Goal: Contribute content

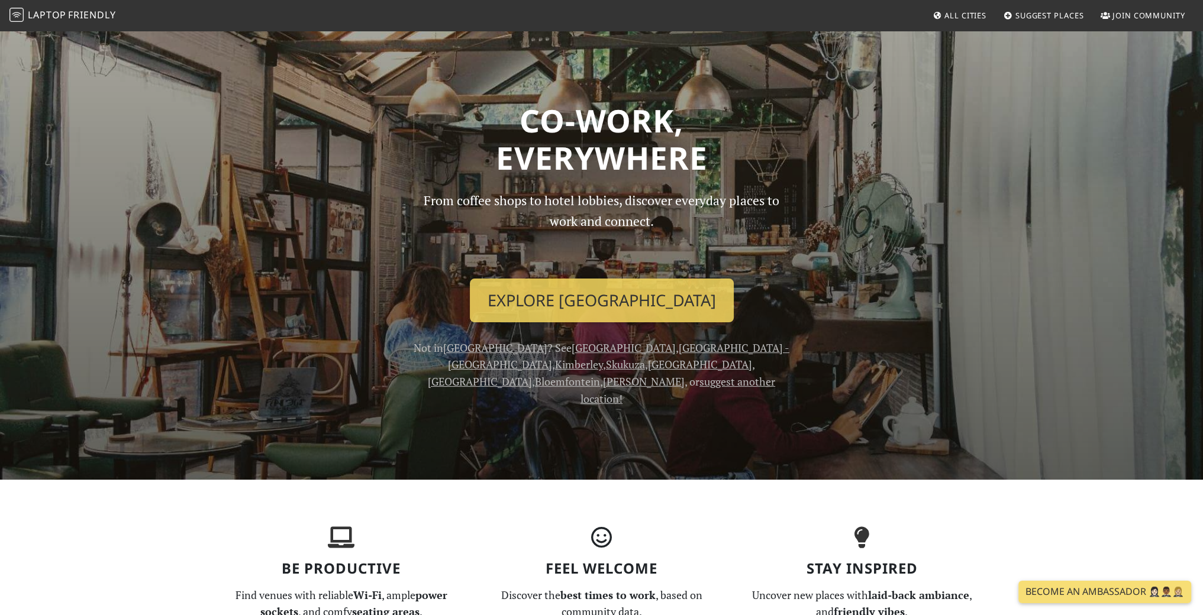
click at [959, 20] on span "All Cities" at bounding box center [965, 15] width 42 height 11
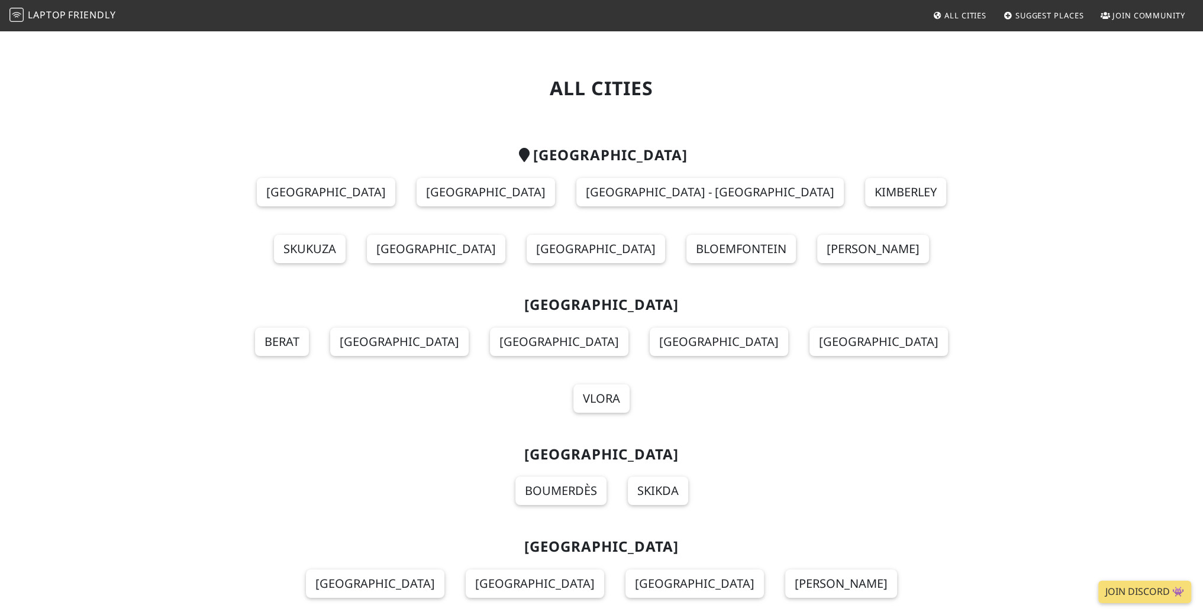
click at [1047, 18] on span "Suggest Places" at bounding box center [1049, 15] width 69 height 11
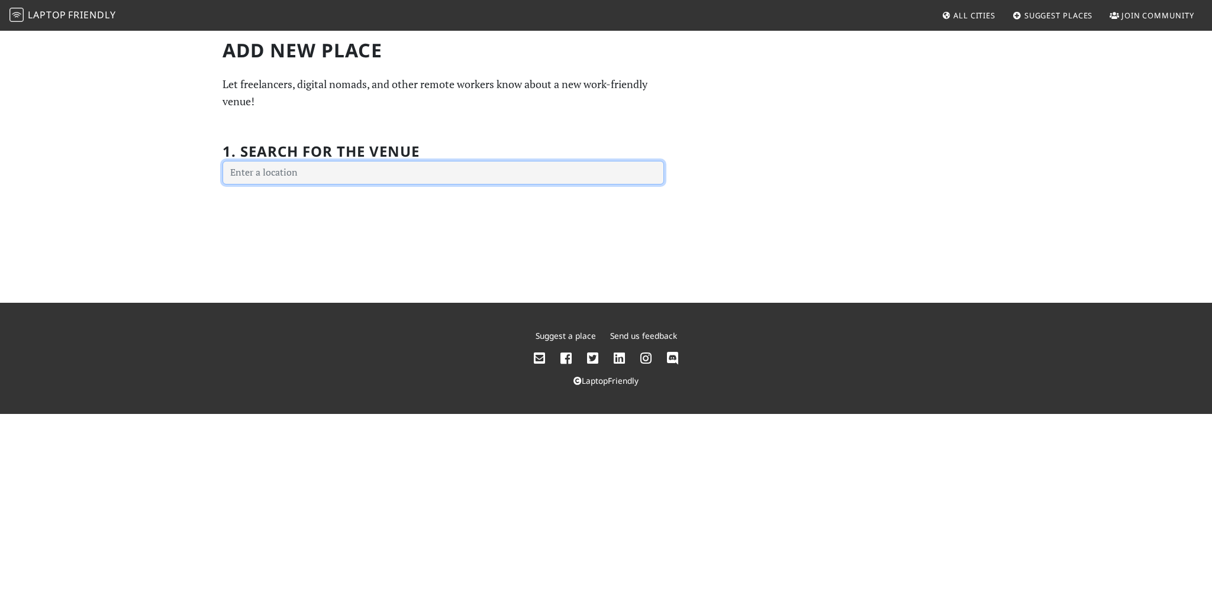
click at [487, 173] on input "text" at bounding box center [442, 173] width 441 height 24
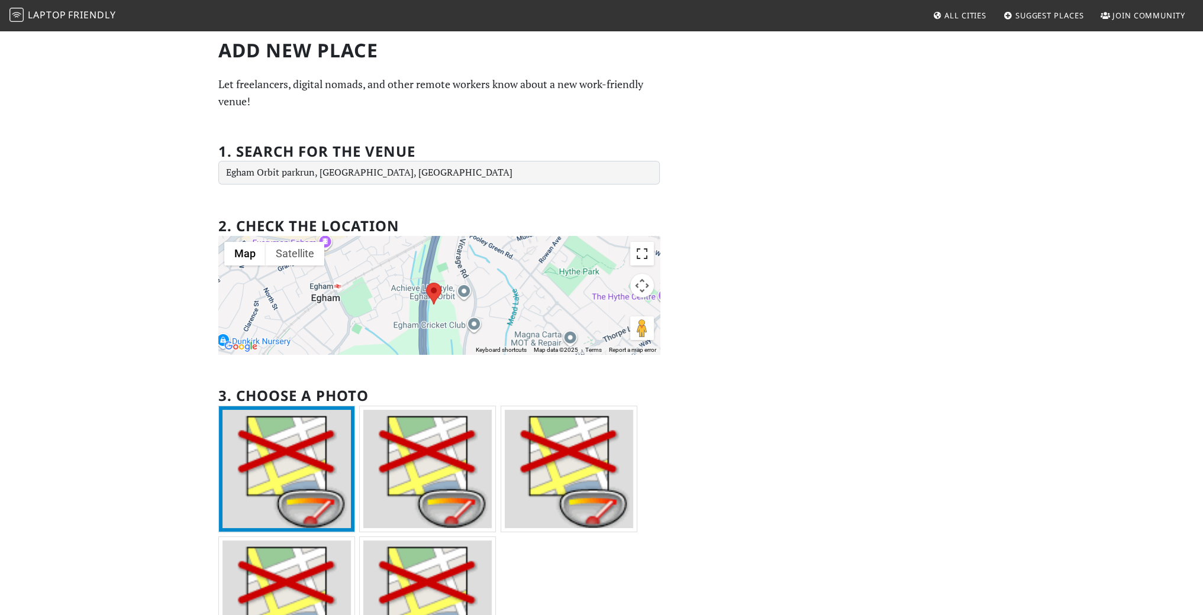
click at [641, 256] on button "Toggle fullscreen view" at bounding box center [642, 254] width 24 height 24
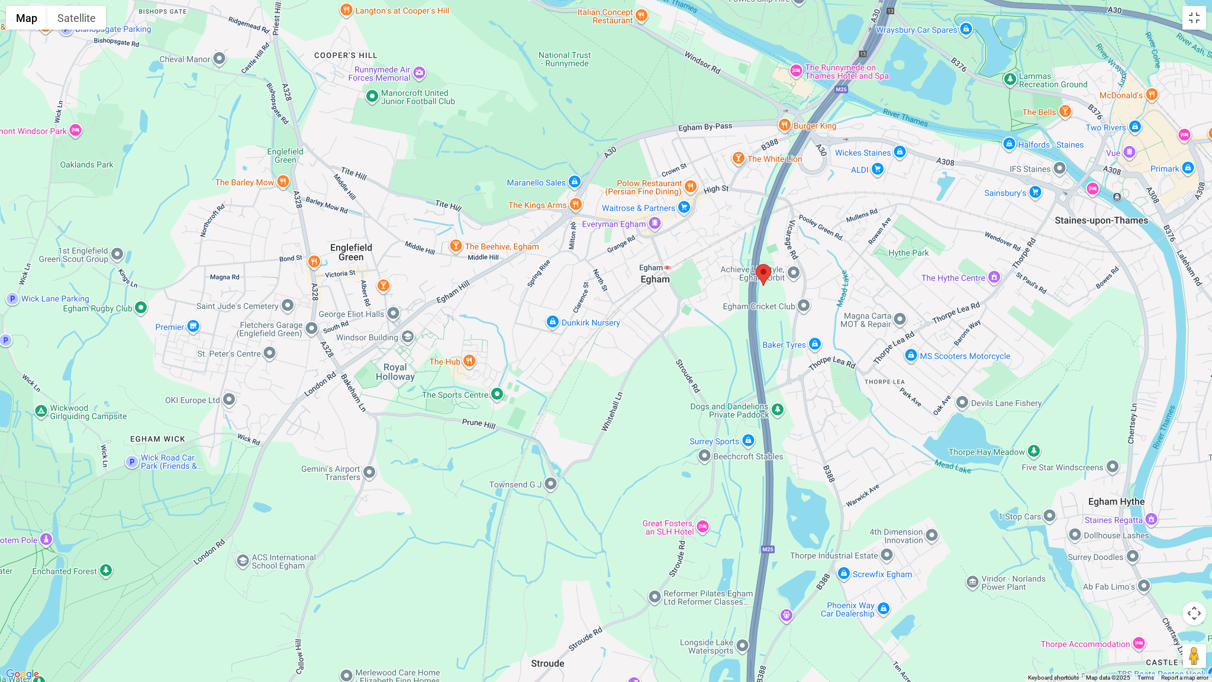
drag, startPoint x: 777, startPoint y: 249, endPoint x: 941, endPoint y: 183, distance: 176.5
click at [941, 183] on div at bounding box center [606, 341] width 1212 height 682
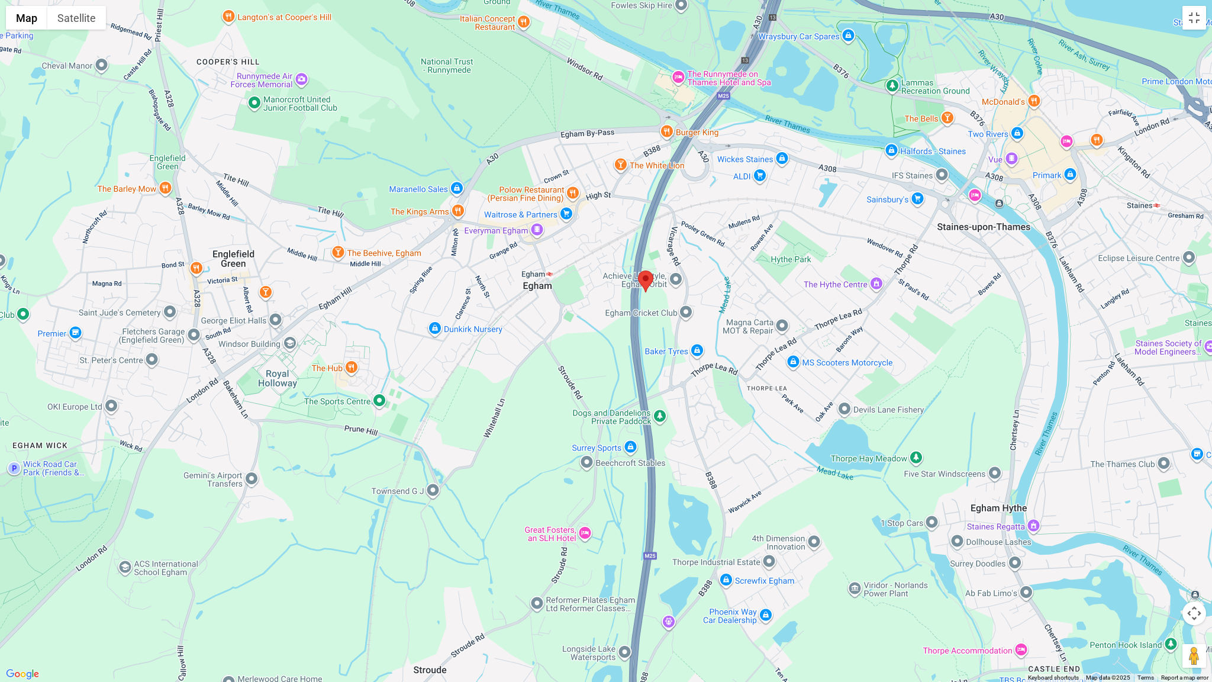
drag, startPoint x: 562, startPoint y: 371, endPoint x: 406, endPoint y: 387, distance: 157.1
click at [407, 387] on div at bounding box center [606, 341] width 1212 height 682
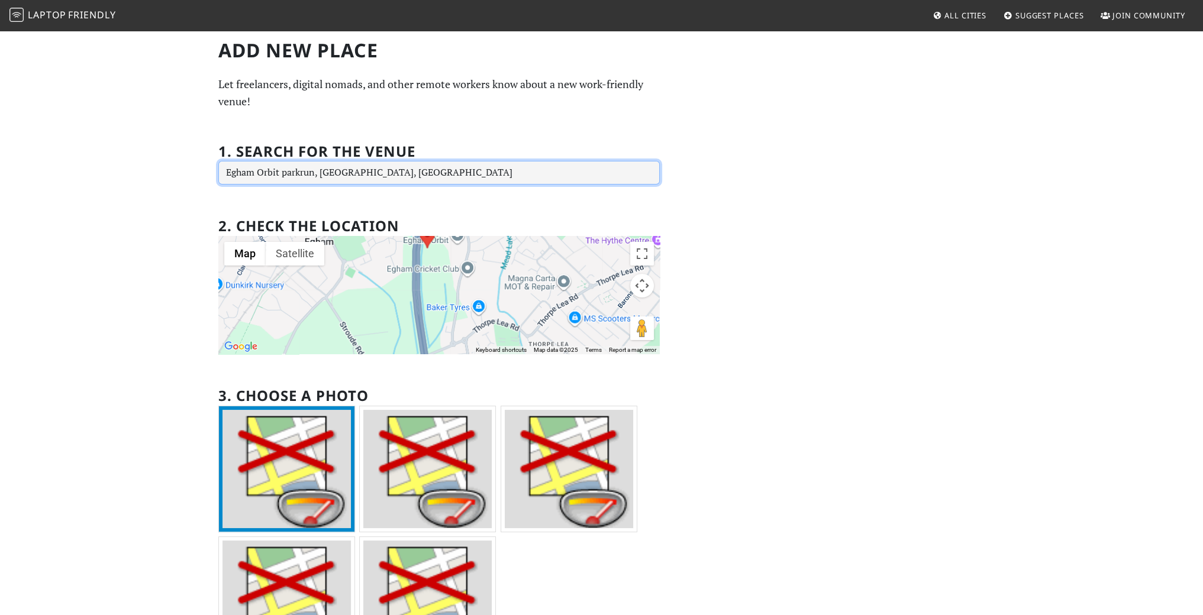
drag, startPoint x: 373, startPoint y: 170, endPoint x: 187, endPoint y: 191, distance: 187.6
click at [187, 191] on div "Add new Place Let freelancers, digital nomads, and other remote workers know ab…" at bounding box center [601, 401] width 1203 height 742
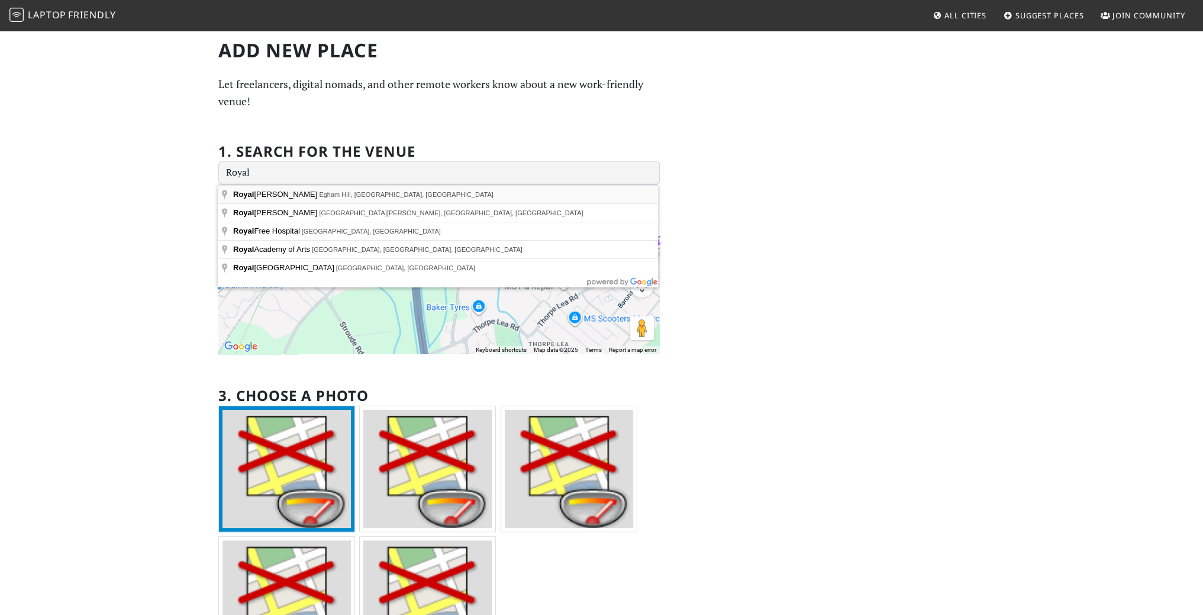
type input "Royal Holloway, Egham Hill, Egham, UK"
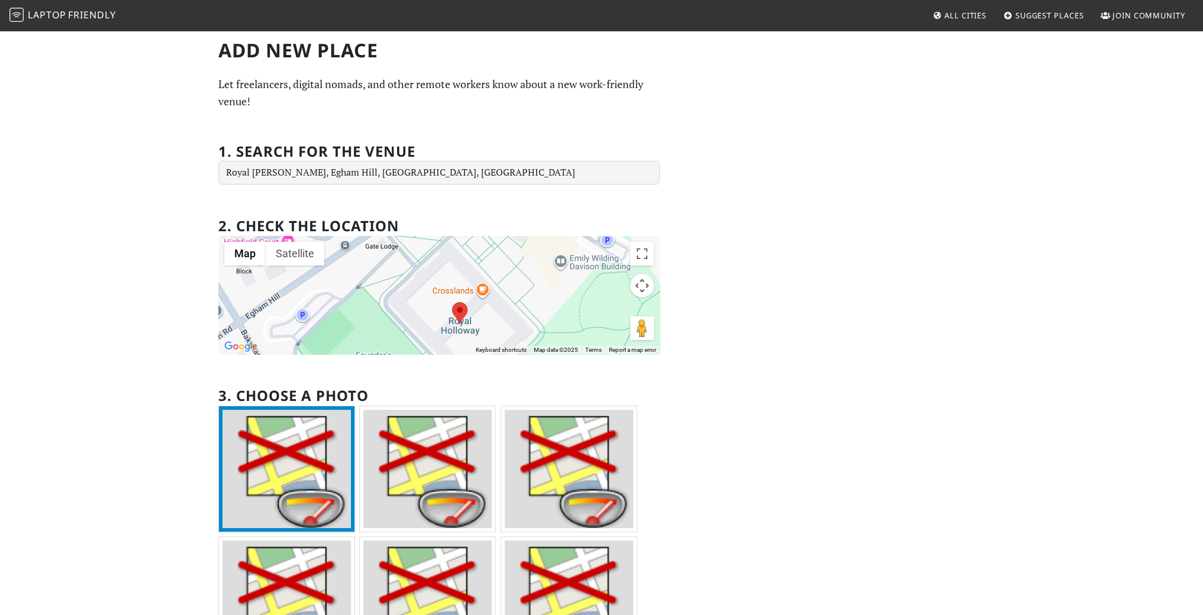
scroll to position [267, 0]
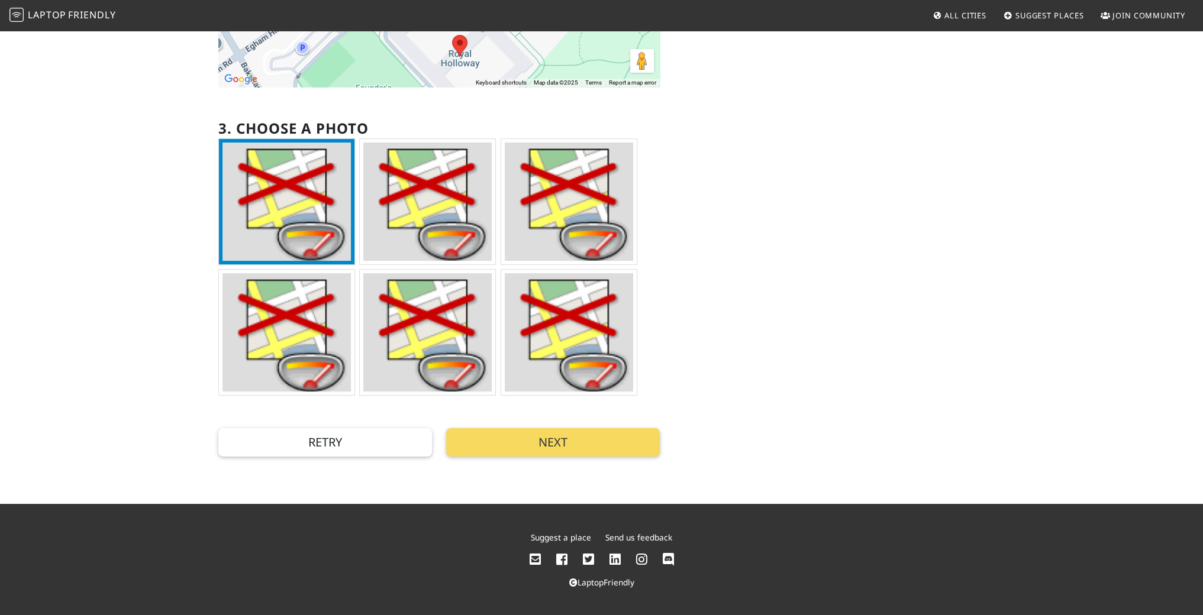
click at [561, 440] on button "Next" at bounding box center [553, 442] width 214 height 28
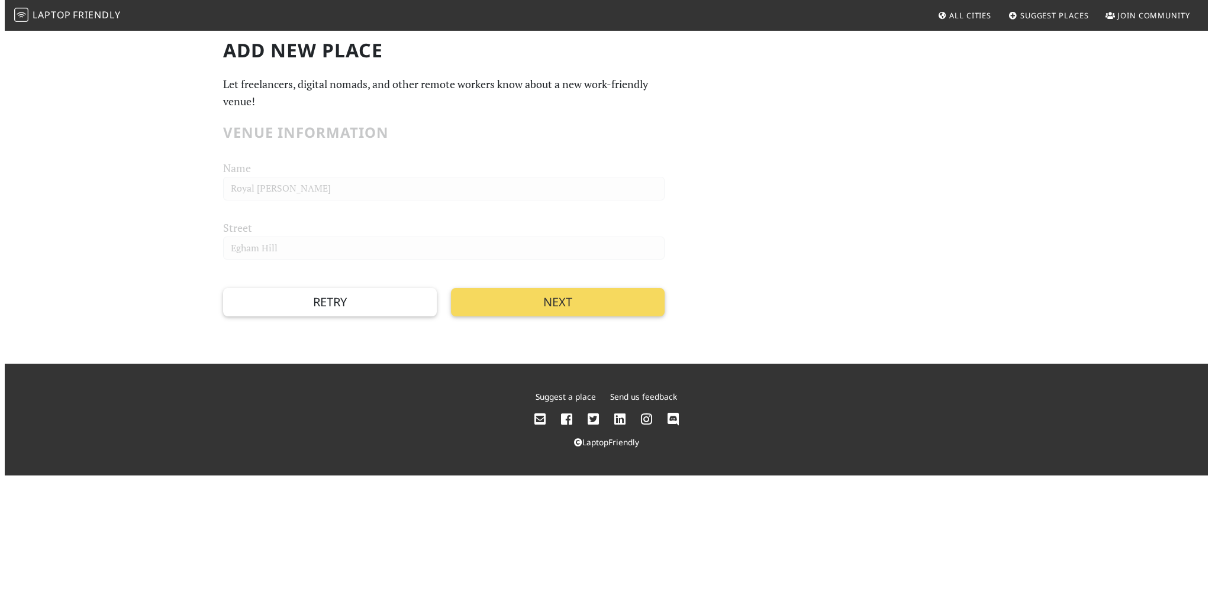
scroll to position [0, 0]
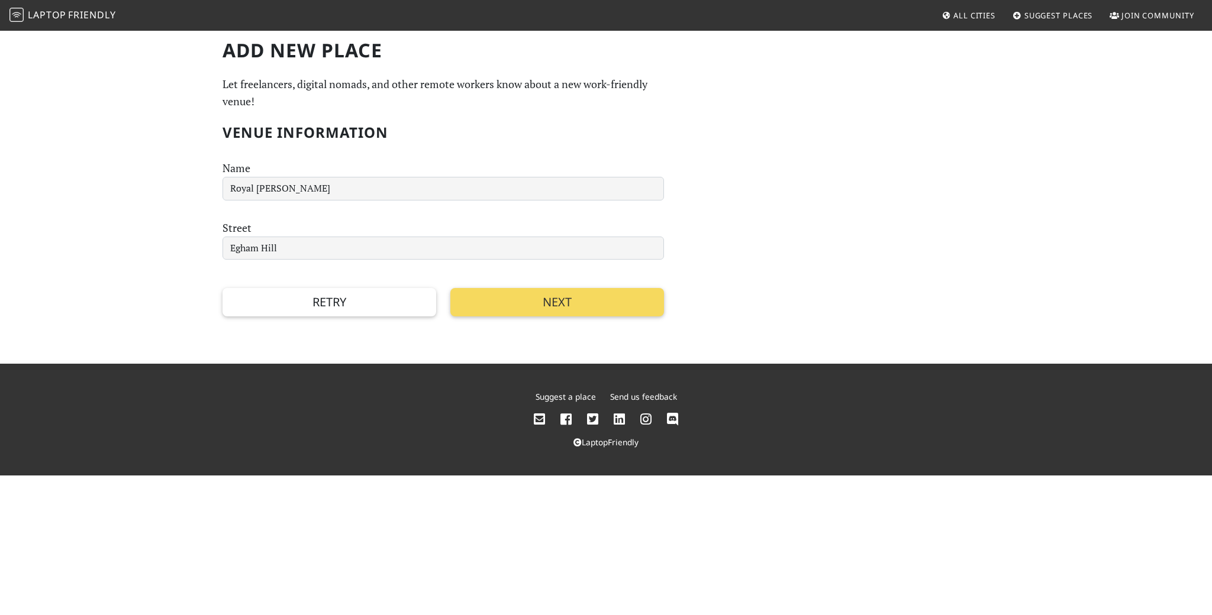
click at [584, 309] on button "Next" at bounding box center [557, 302] width 214 height 28
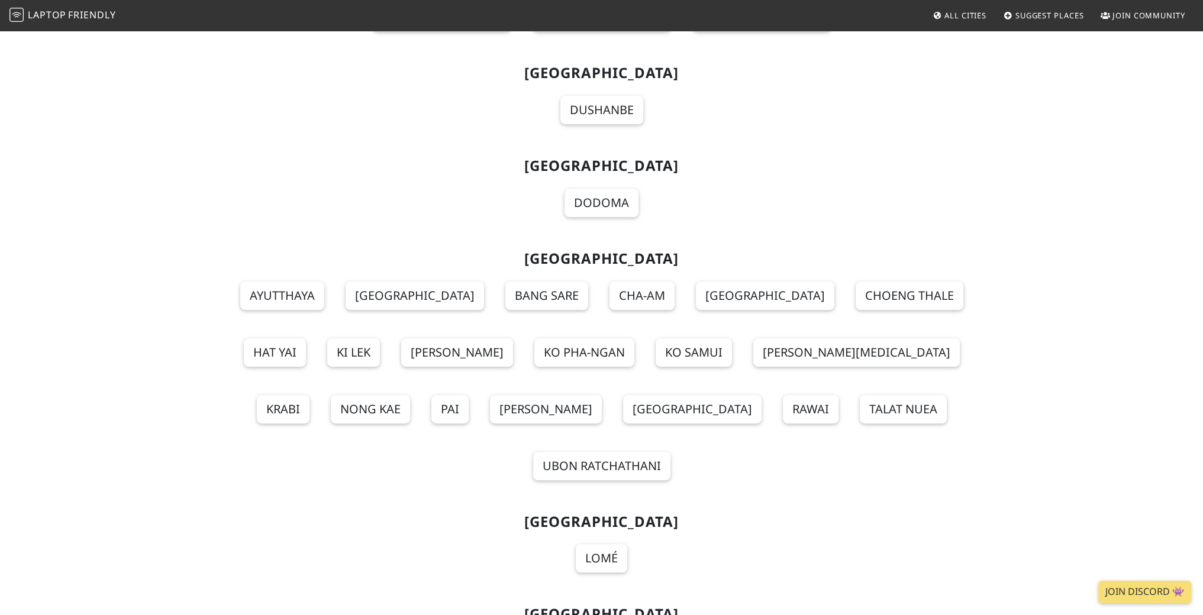
scroll to position [12840, 0]
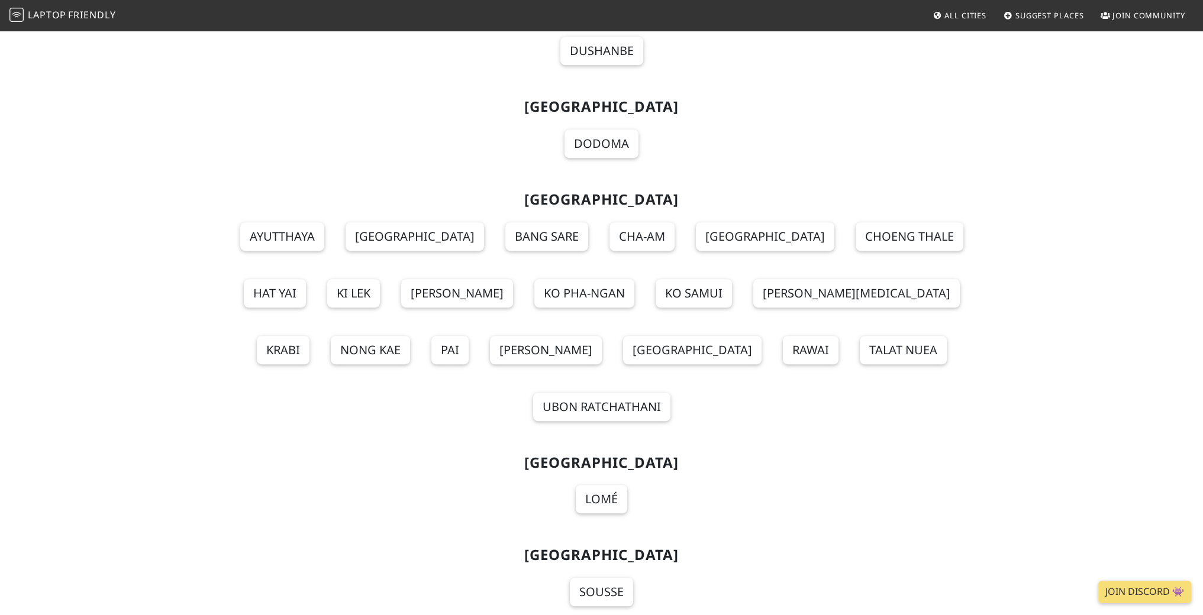
drag, startPoint x: 943, startPoint y: 488, endPoint x: 527, endPoint y: 350, distance: 438.9
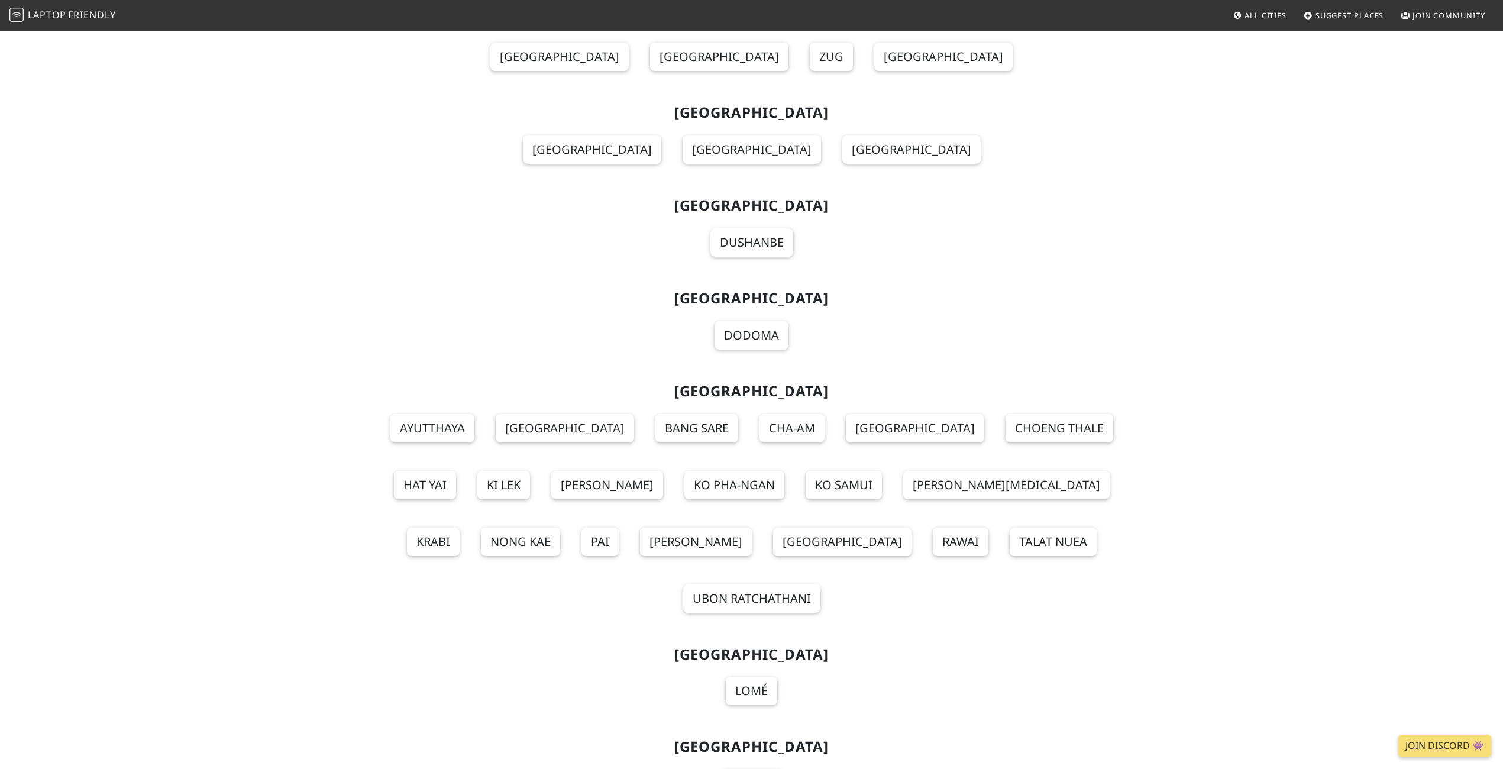
scroll to position [12574, 0]
